Goal: Task Accomplishment & Management: Manage account settings

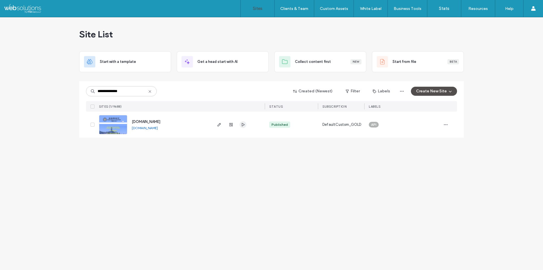
click at [244, 126] on icon "button" at bounding box center [243, 124] width 5 height 5
click at [157, 127] on link "damienshea.com" at bounding box center [145, 128] width 26 height 4
click at [221, 125] on icon "button" at bounding box center [219, 124] width 5 height 5
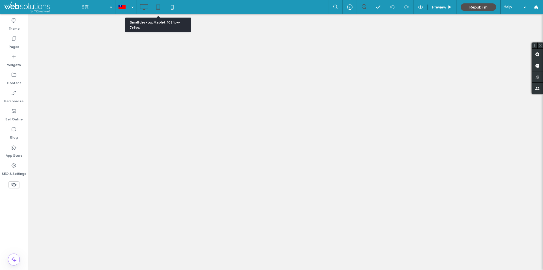
click at [159, 9] on use at bounding box center [158, 7] width 4 height 5
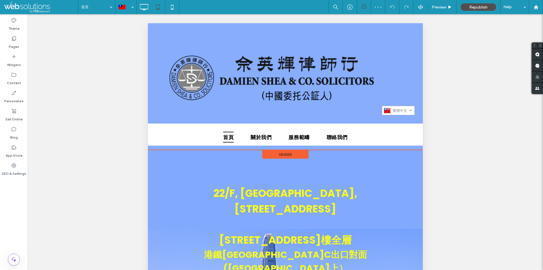
click at [282, 154] on span "Header" at bounding box center [285, 154] width 13 height 5
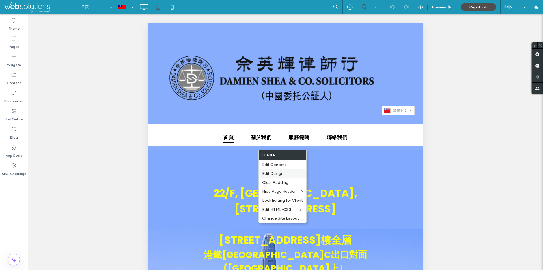
click at [277, 171] on span "Edit Design" at bounding box center [272, 173] width 21 height 5
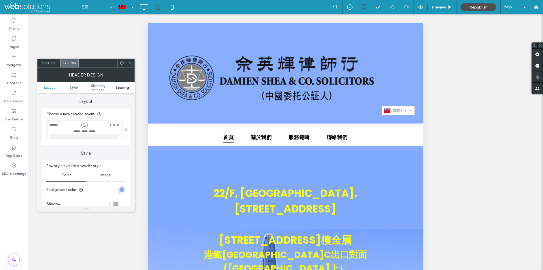
click at [124, 86] on span "Spacing" at bounding box center [122, 87] width 13 height 4
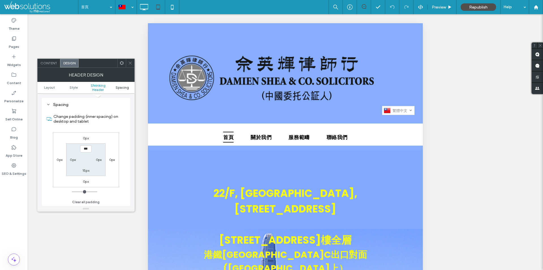
scroll to position [194, 0]
click at [130, 65] on icon at bounding box center [130, 63] width 4 height 4
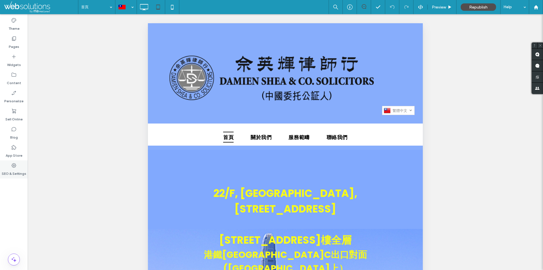
click at [16, 169] on label "SEO & Settings" at bounding box center [14, 172] width 25 height 8
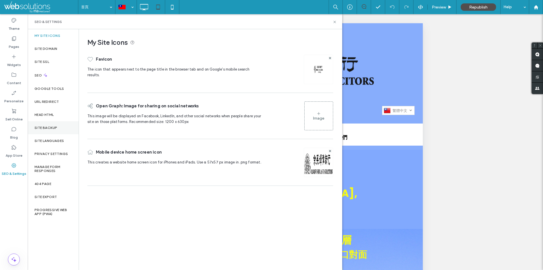
click at [57, 127] on div "Site Backup" at bounding box center [53, 127] width 51 height 13
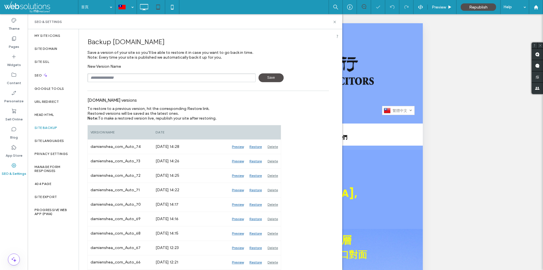
click at [124, 78] on input "text" at bounding box center [171, 77] width 168 height 9
type input "**********"
click at [337, 21] on icon at bounding box center [335, 22] width 4 height 4
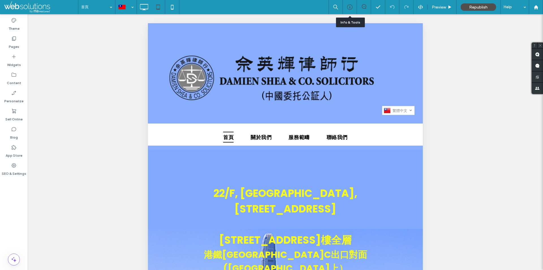
click at [349, 9] on icon at bounding box center [350, 7] width 6 height 6
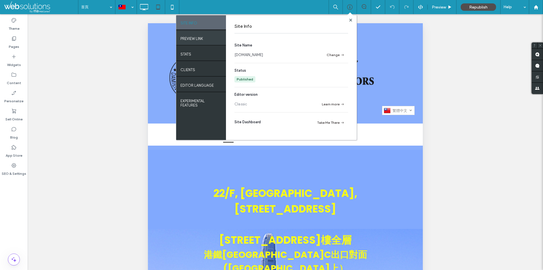
click at [207, 37] on div "PREVIEW LINK" at bounding box center [201, 38] width 50 height 14
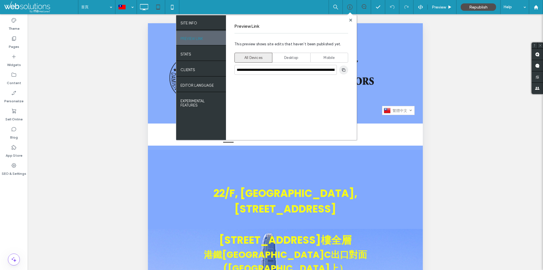
click at [342, 68] on icon "button" at bounding box center [344, 70] width 5 height 5
click at [350, 19] on icon at bounding box center [351, 20] width 3 height 3
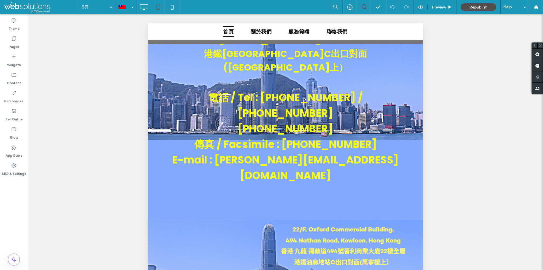
scroll to position [170, 0]
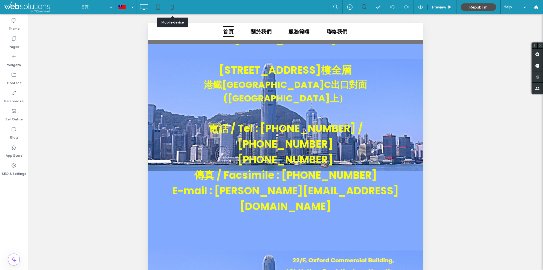
click at [171, 5] on icon at bounding box center [172, 6] width 11 height 11
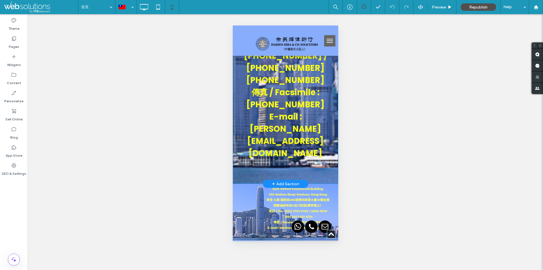
scroll to position [198, 0]
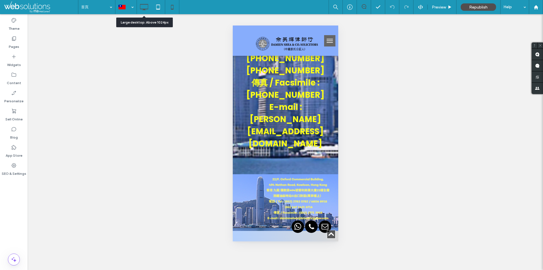
click at [143, 4] on icon at bounding box center [143, 6] width 11 height 11
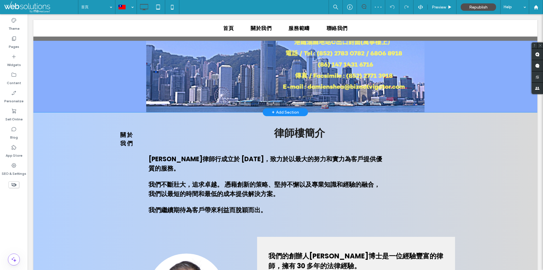
scroll to position [340, 0]
